Goal: Navigation & Orientation: Find specific page/section

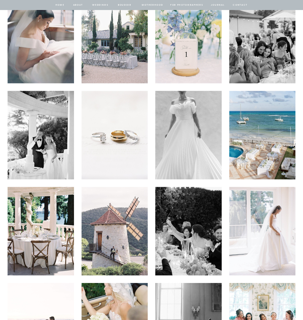
scroll to position [905, 0]
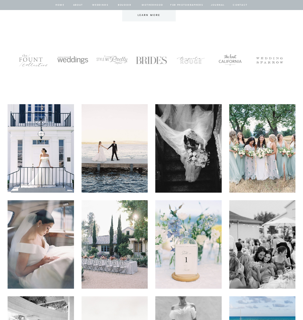
click at [104, 111] on img at bounding box center [114, 148] width 66 height 88
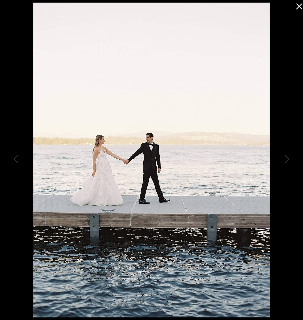
click at [298, 6] on icon at bounding box center [298, 5] width 10 height 10
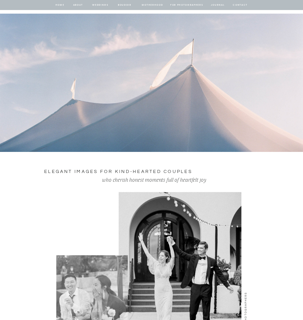
scroll to position [405, 0]
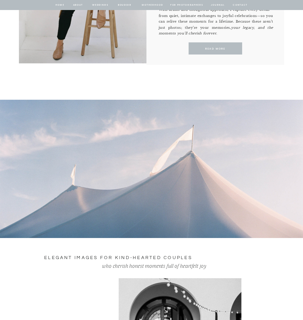
click at [96, 5] on nav "Weddings" at bounding box center [100, 5] width 17 height 5
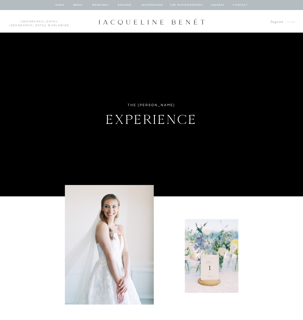
click at [104, 7] on nav "Weddings" at bounding box center [100, 5] width 17 height 5
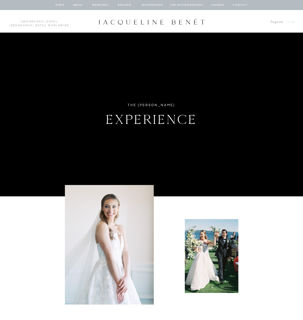
click at [121, 5] on nav "BOUDOIR" at bounding box center [124, 5] width 14 height 5
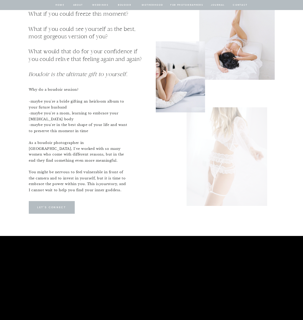
scroll to position [993, 0]
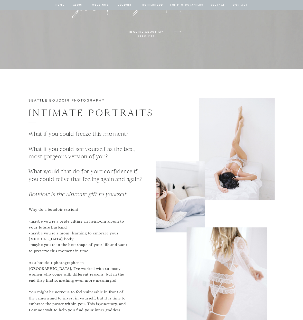
click at [61, 5] on nav "home" at bounding box center [60, 5] width 10 height 5
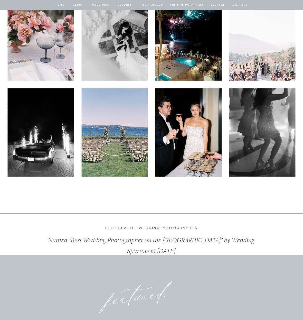
scroll to position [1636, 0]
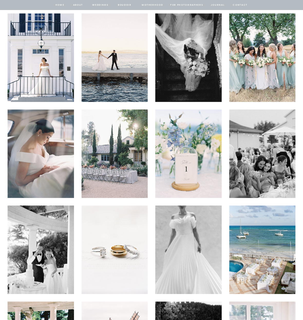
scroll to position [1044, 0]
